Goal: Task Accomplishment & Management: Use online tool/utility

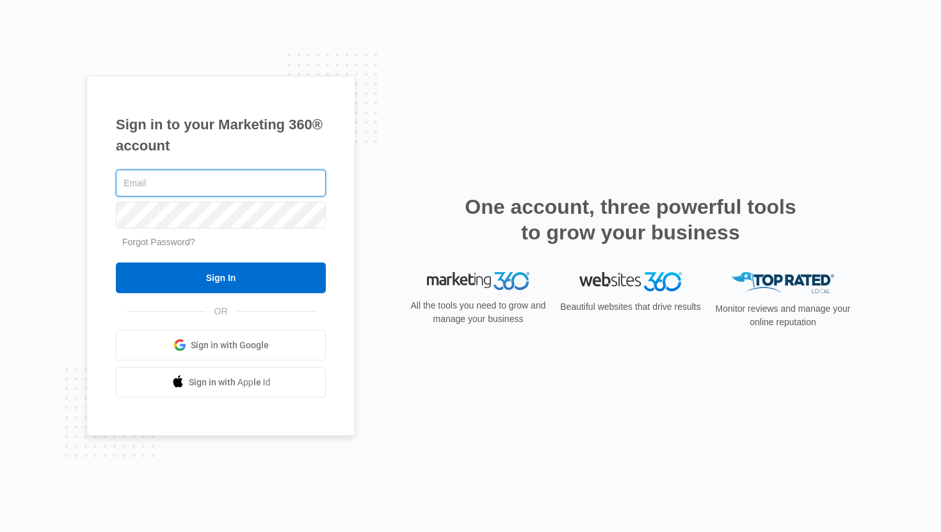
paste input "joinjaimie@gmail.com"
type input "joinjaimie@gmail.com"
click at [149, 242] on link "Forgot Password?" at bounding box center [158, 242] width 73 height 10
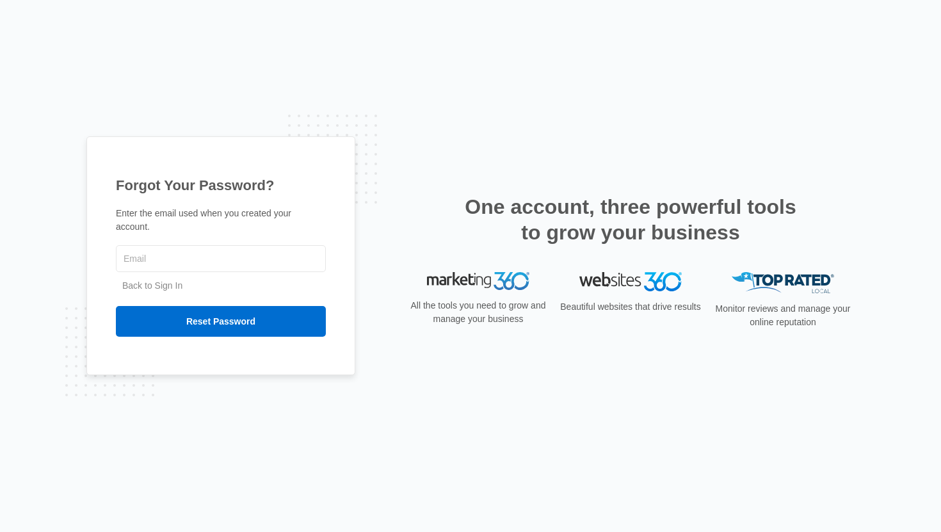
click at [156, 284] on link "Back to Sign In" at bounding box center [152, 285] width 60 height 10
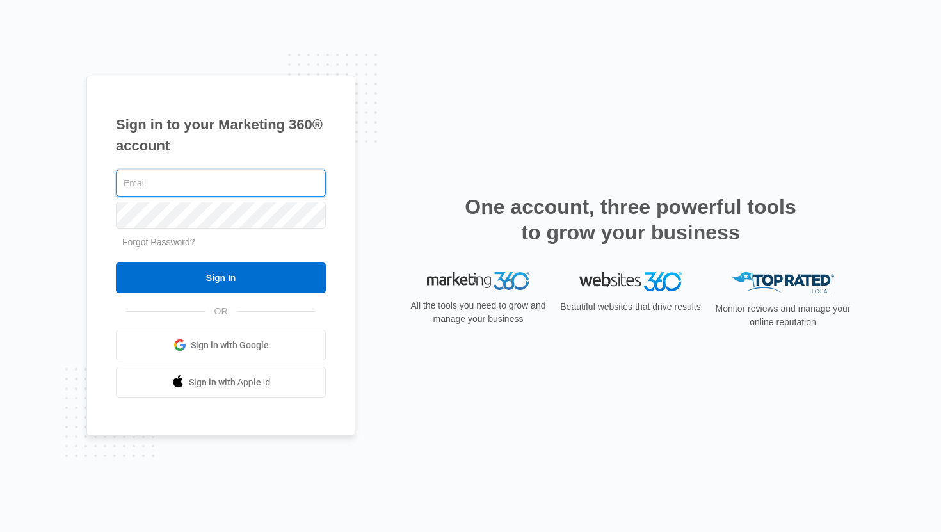
click at [164, 185] on input "text" at bounding box center [221, 183] width 210 height 27
paste input "[EMAIL_ADDRESS][DOMAIN_NAME]"
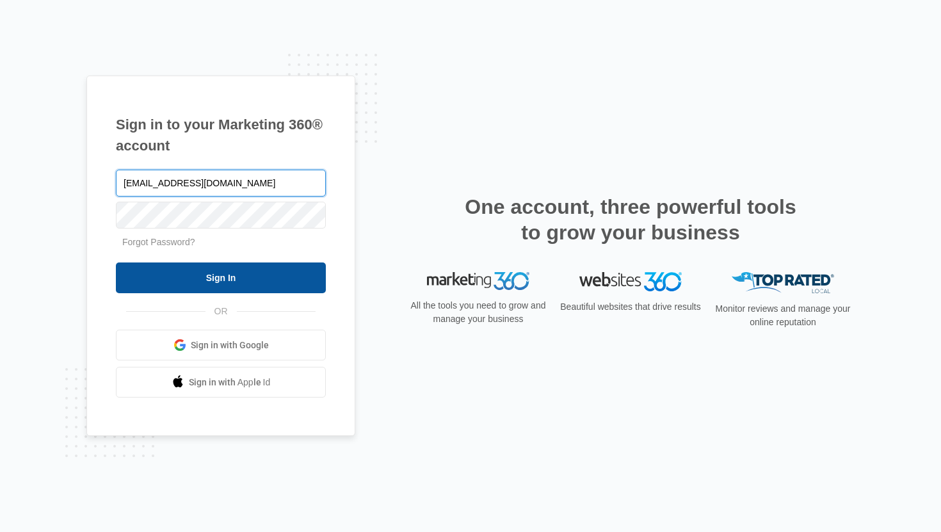
type input "[EMAIL_ADDRESS][DOMAIN_NAME]"
click at [225, 276] on input "Sign In" at bounding box center [221, 278] width 210 height 31
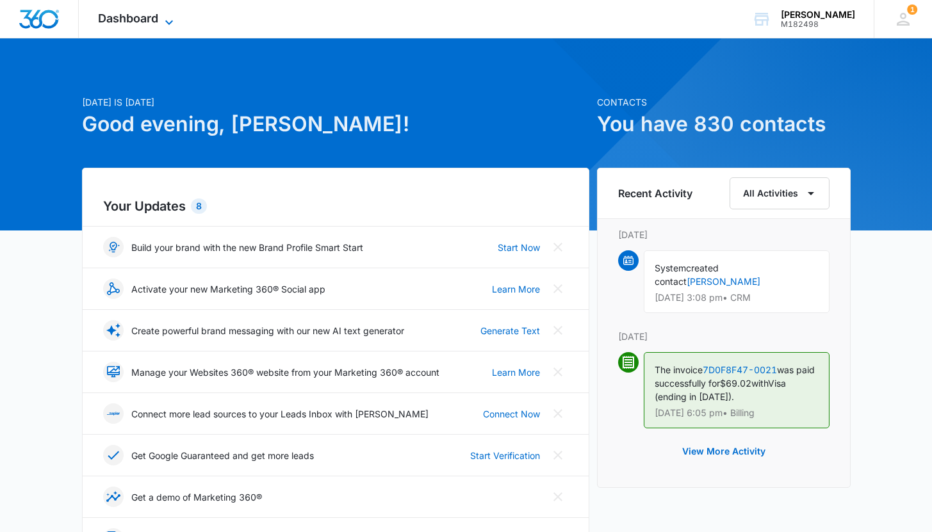
click at [140, 24] on span "Dashboard" at bounding box center [128, 18] width 60 height 13
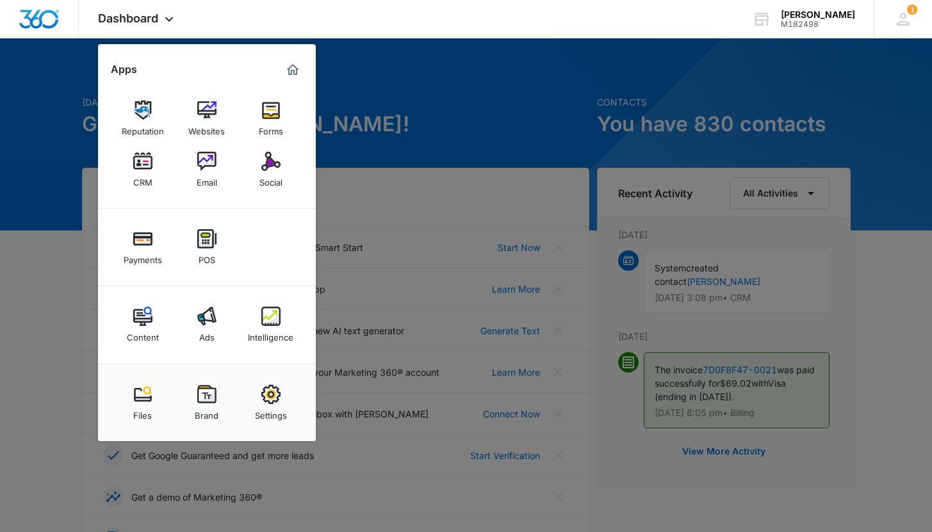
click at [463, 56] on div at bounding box center [466, 266] width 932 height 532
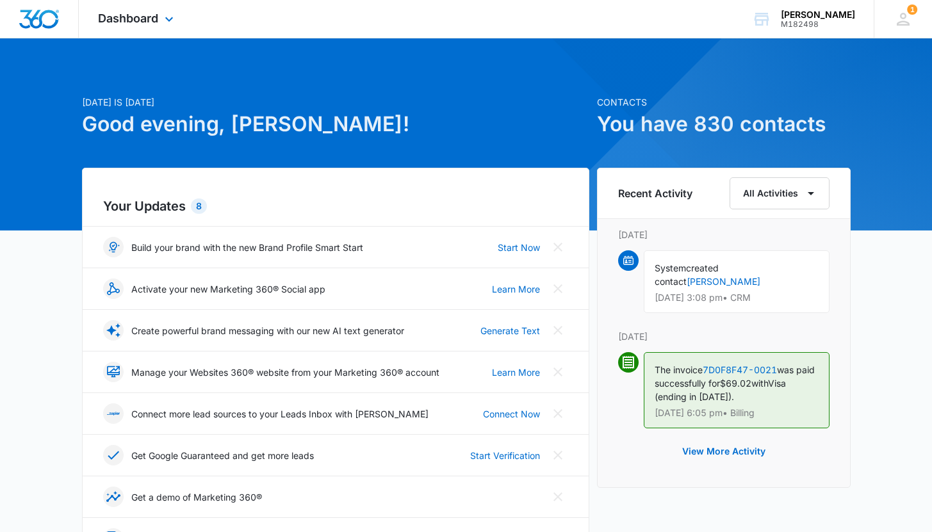
click at [178, 12] on div "Dashboard Apps Reputation Websites Forms CRM Email Social Payments POS Content …" at bounding box center [137, 19] width 117 height 38
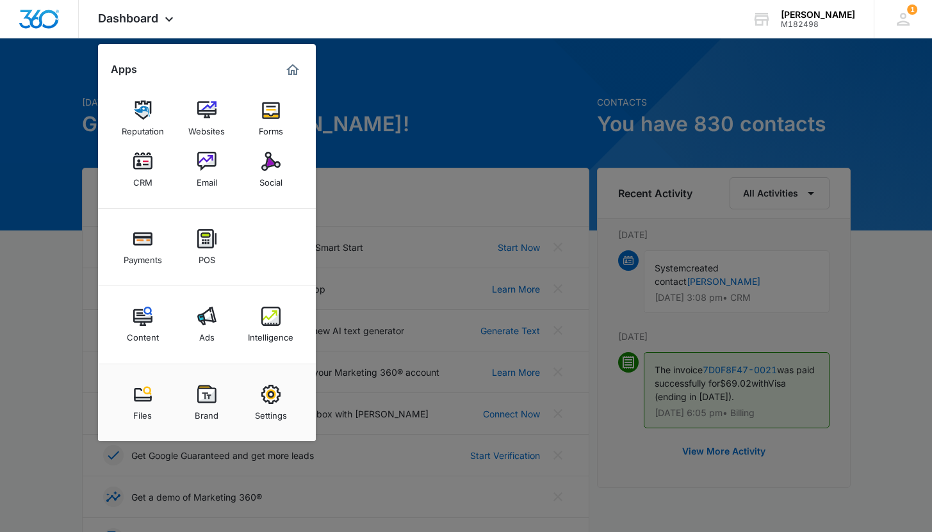
click at [494, 119] on div at bounding box center [466, 266] width 932 height 532
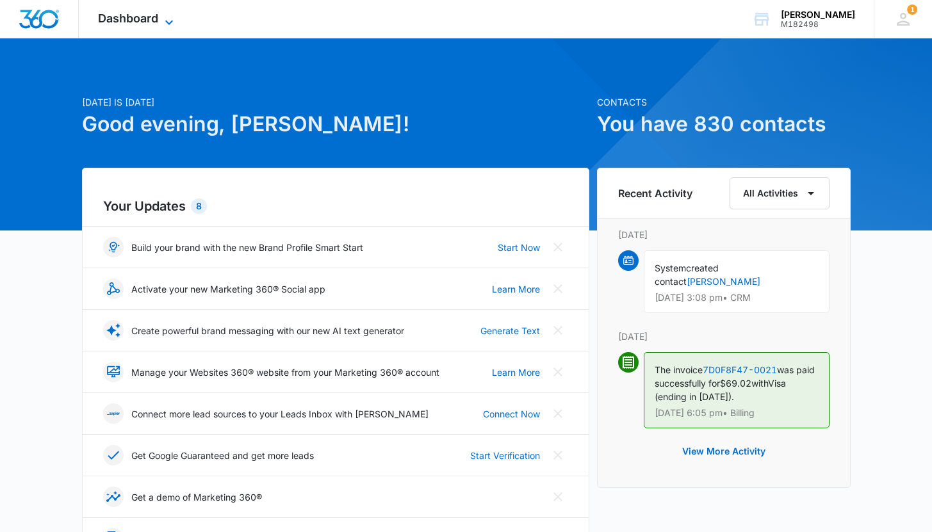
click at [164, 26] on icon at bounding box center [168, 22] width 15 height 15
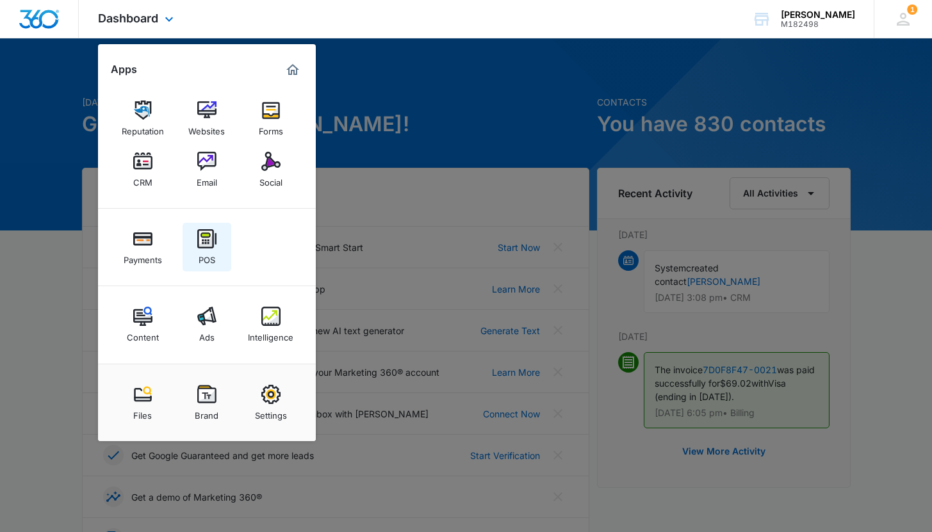
click at [217, 247] on link "POS" at bounding box center [207, 247] width 49 height 49
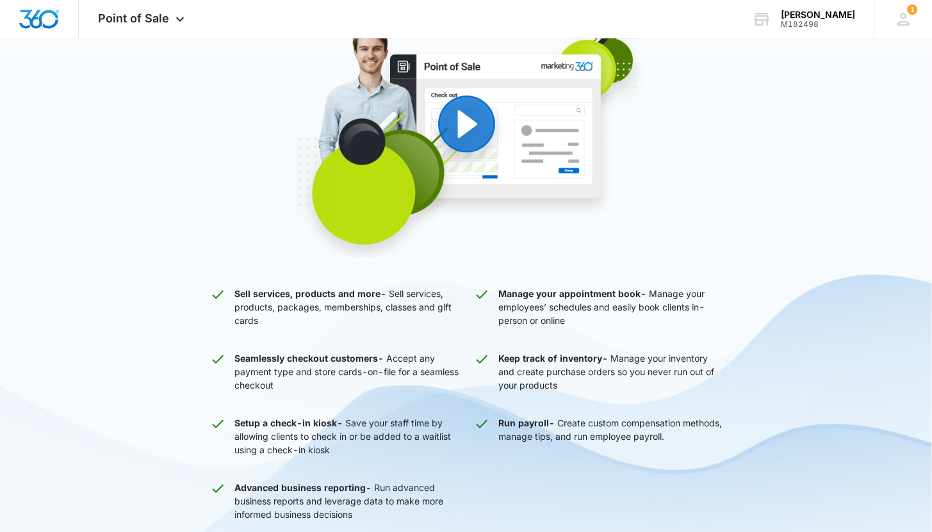
scroll to position [353, 0]
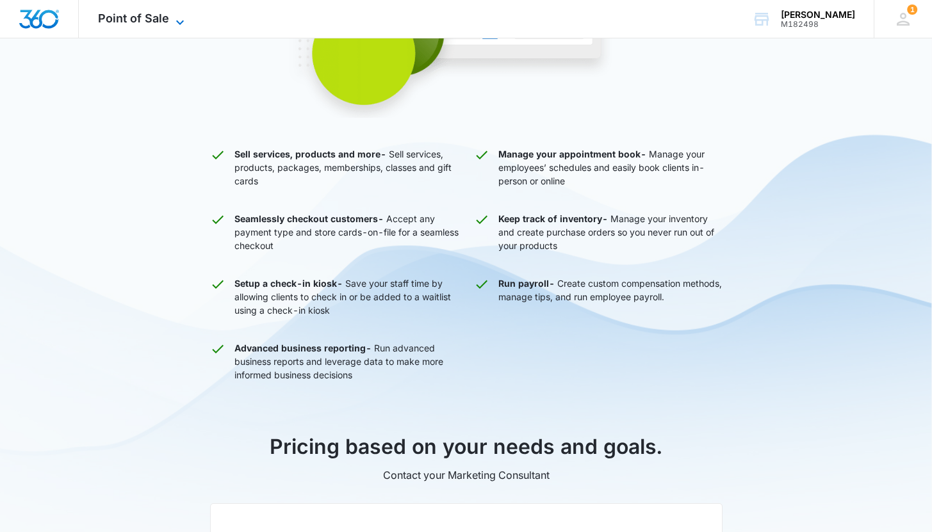
click at [145, 19] on span "Point of Sale" at bounding box center [133, 18] width 71 height 13
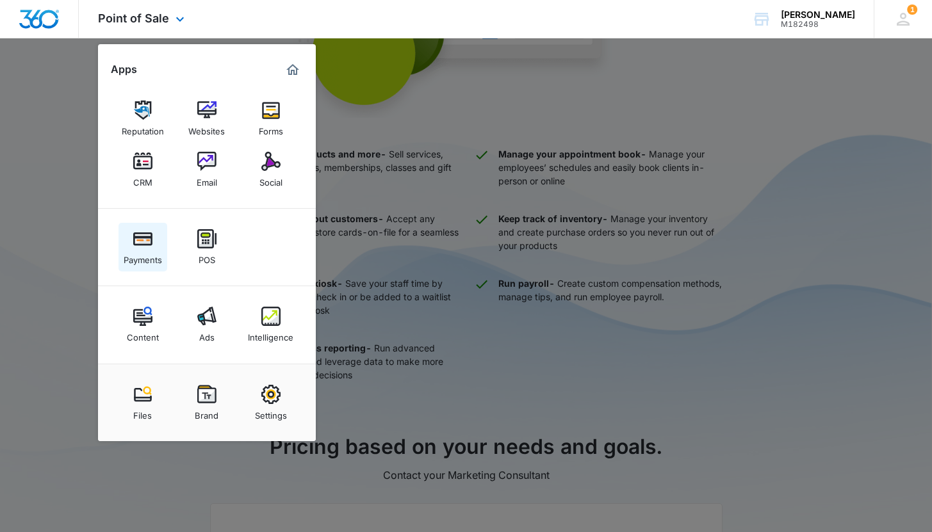
click at [147, 252] on div "Payments" at bounding box center [143, 256] width 38 height 17
